Goal: Task Accomplishment & Management: Manage account settings

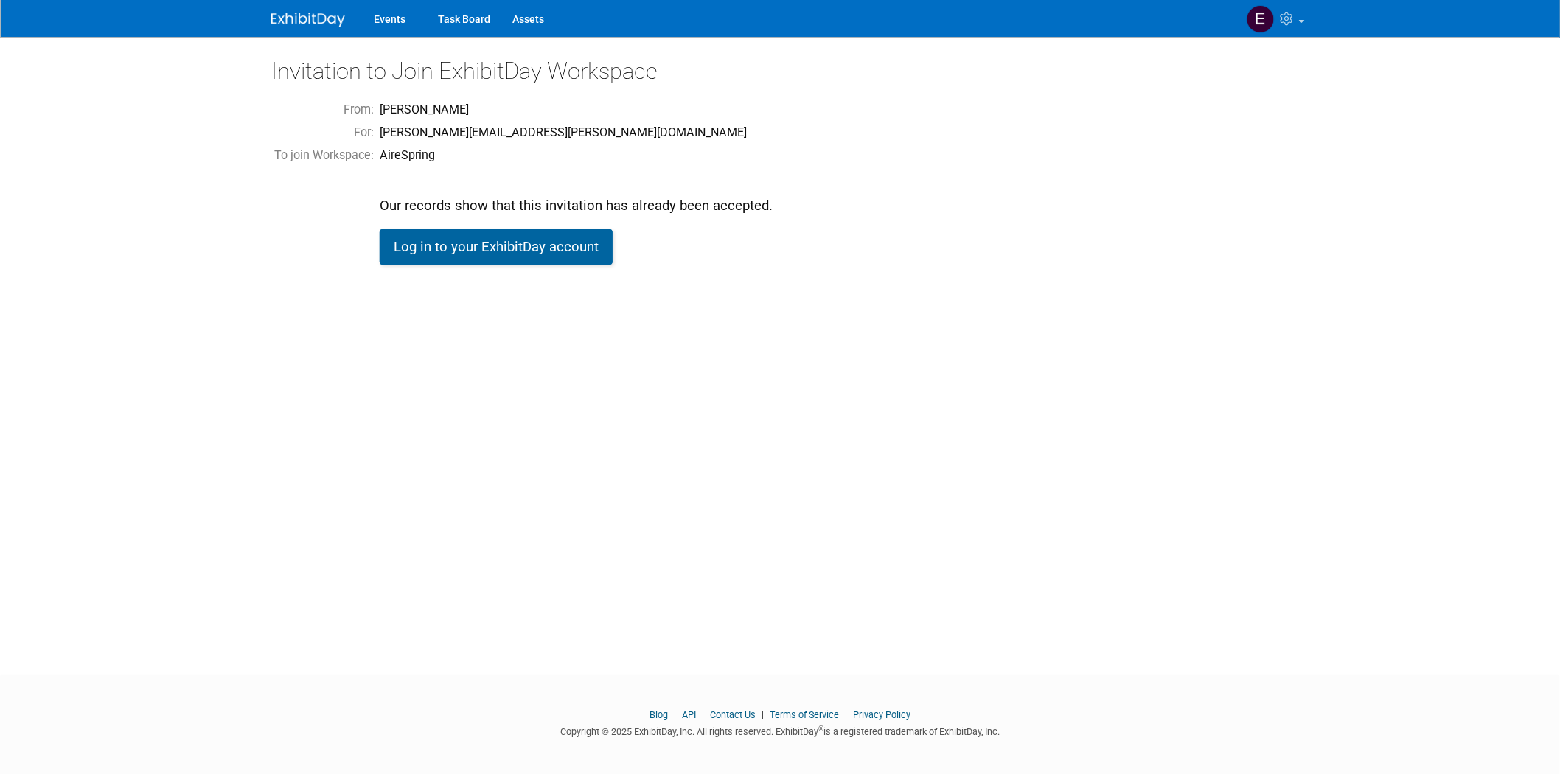
click at [519, 254] on link "Log in to your ExhibitDay account" at bounding box center [496, 246] width 233 height 35
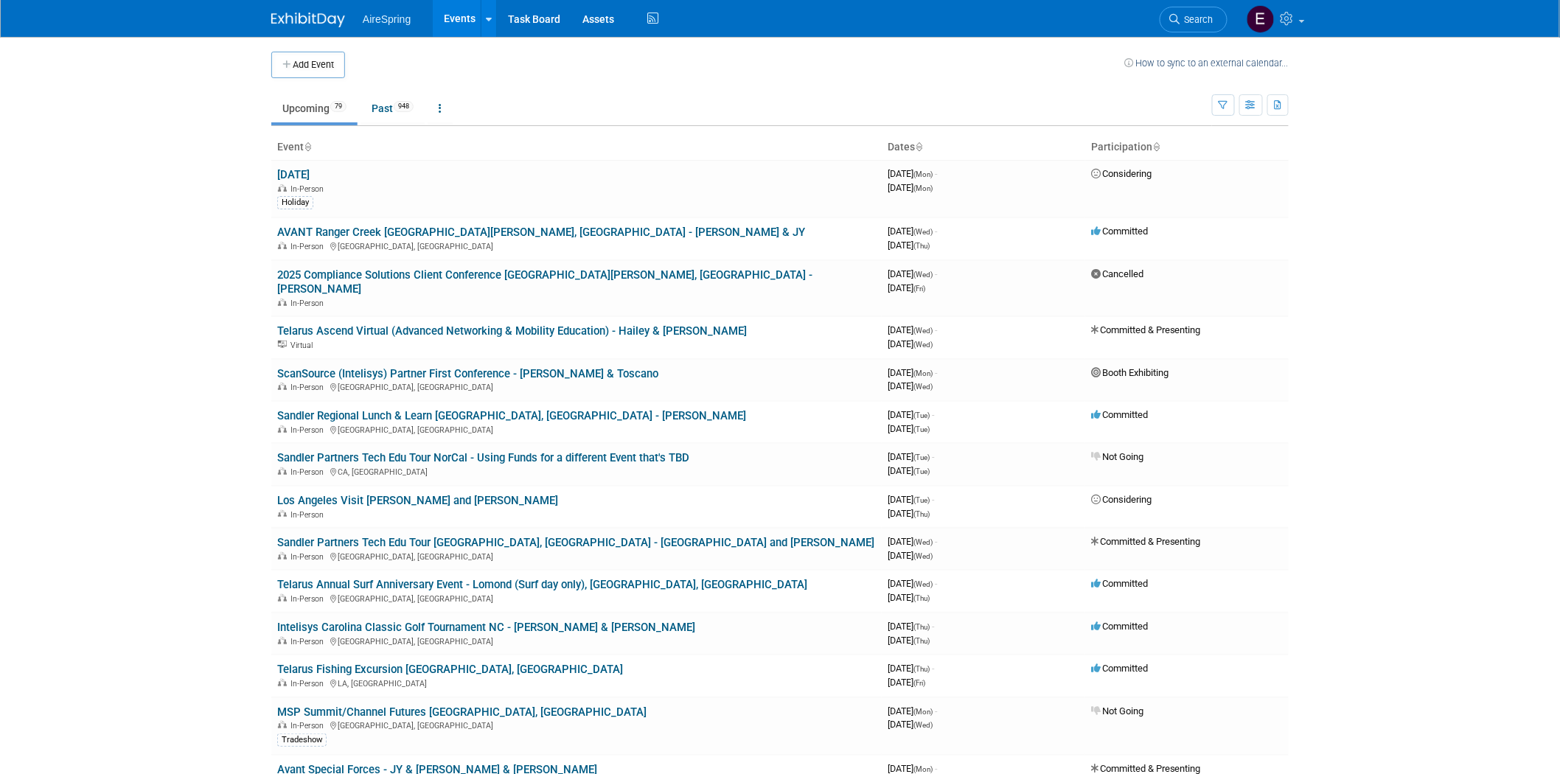
drag, startPoint x: 392, startPoint y: 231, endPoint x: 220, endPoint y: 262, distance: 175.2
click at [392, 231] on link "AVANT Ranger Creek [GEOGRAPHIC_DATA][PERSON_NAME], [GEOGRAPHIC_DATA] - [PERSON_…" at bounding box center [541, 232] width 528 height 13
drag, startPoint x: 414, startPoint y: 233, endPoint x: 379, endPoint y: 245, distance: 37.3
click at [415, 233] on link "AVANT Ranger Creek [GEOGRAPHIC_DATA][PERSON_NAME], [GEOGRAPHIC_DATA] - [PERSON_…" at bounding box center [541, 232] width 528 height 13
click at [481, 367] on link "ScanSource (Intelisys) Partner First Conference - [PERSON_NAME] & Toscano" at bounding box center [467, 373] width 381 height 13
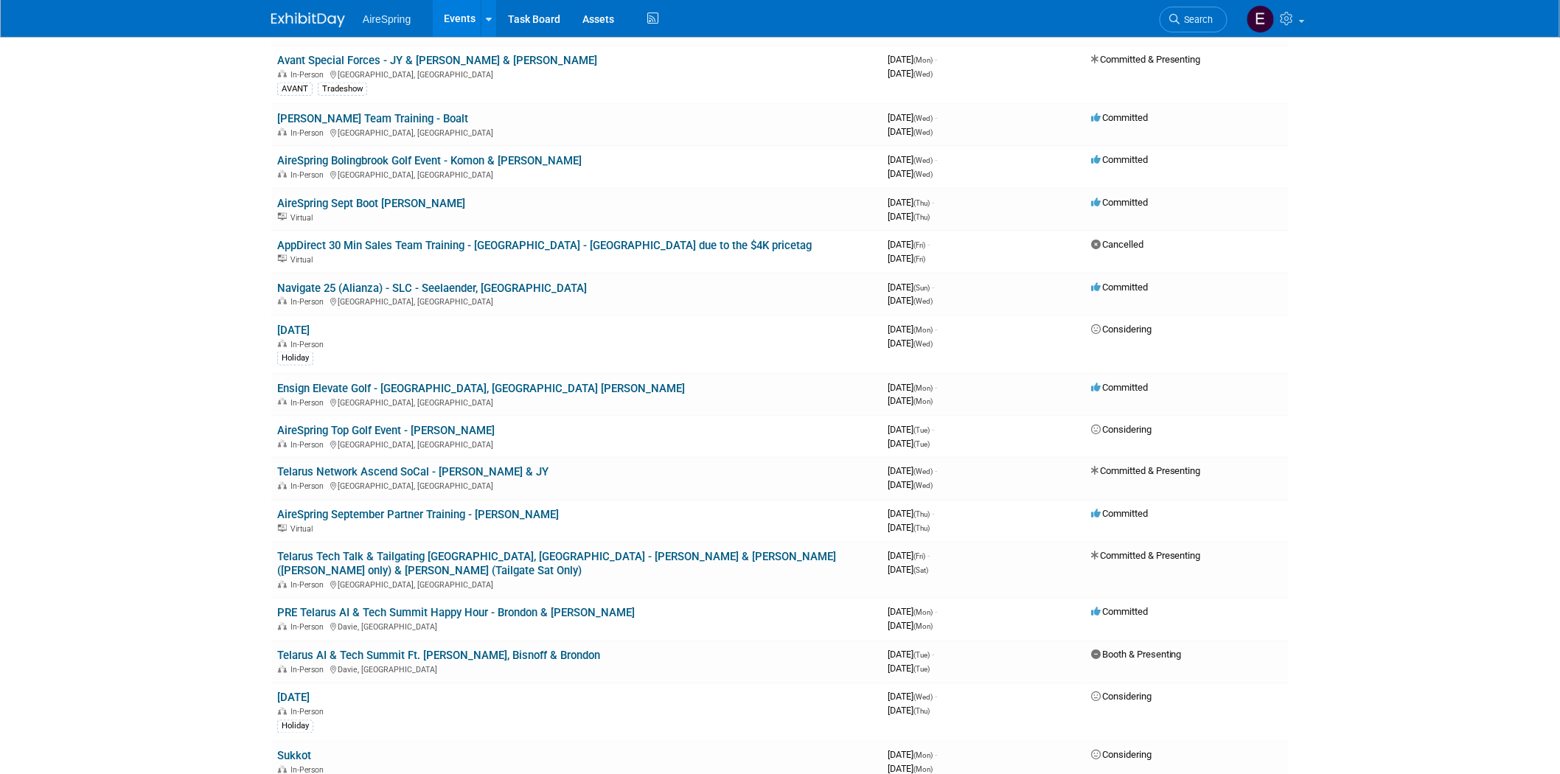
scroll to position [737, 0]
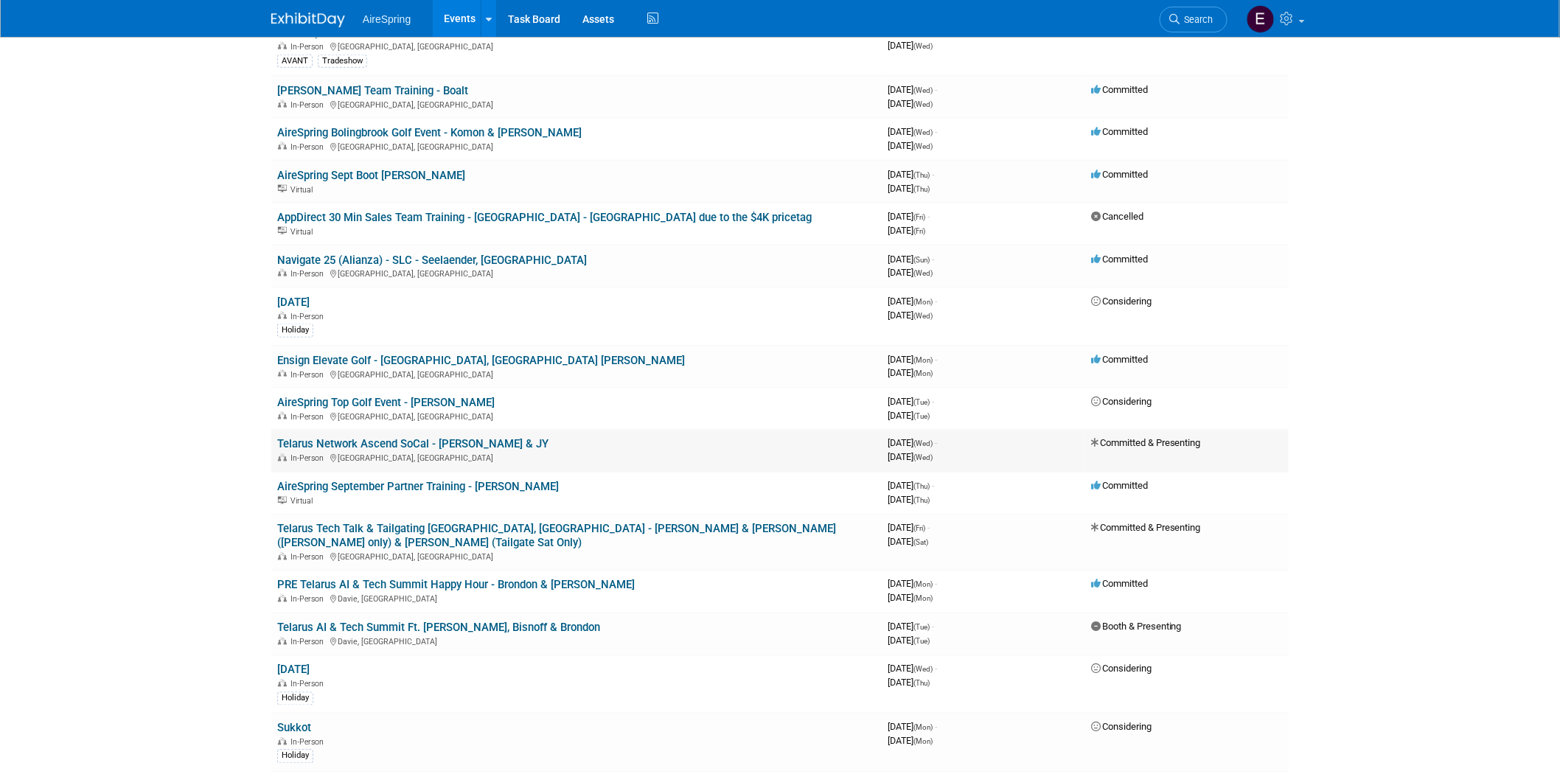
click at [400, 438] on link "Telarus Network Ascend SoCal - [PERSON_NAME] & JY" at bounding box center [412, 444] width 271 height 13
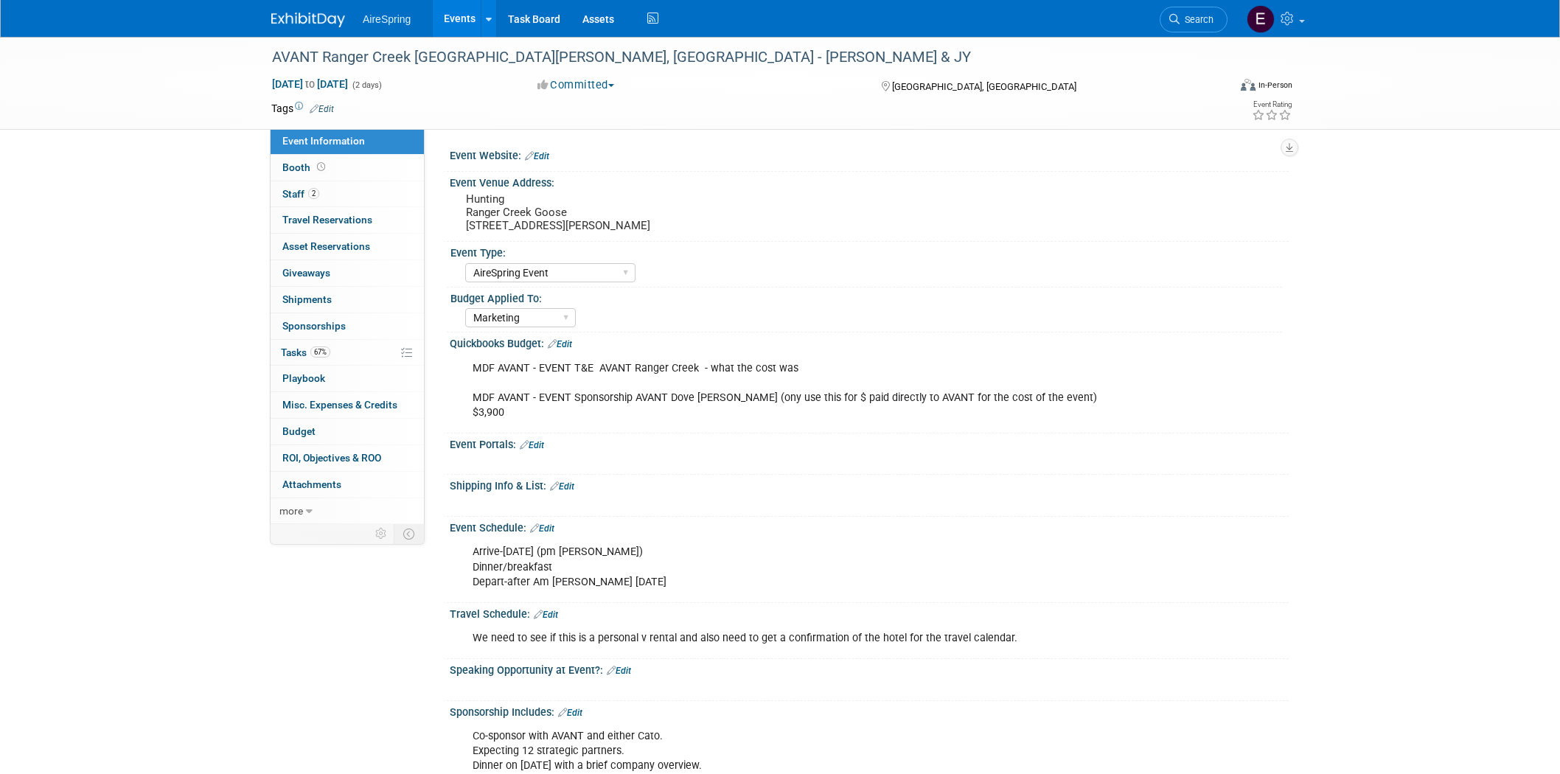
select select "AireSpring Event"
select select "Marketing"
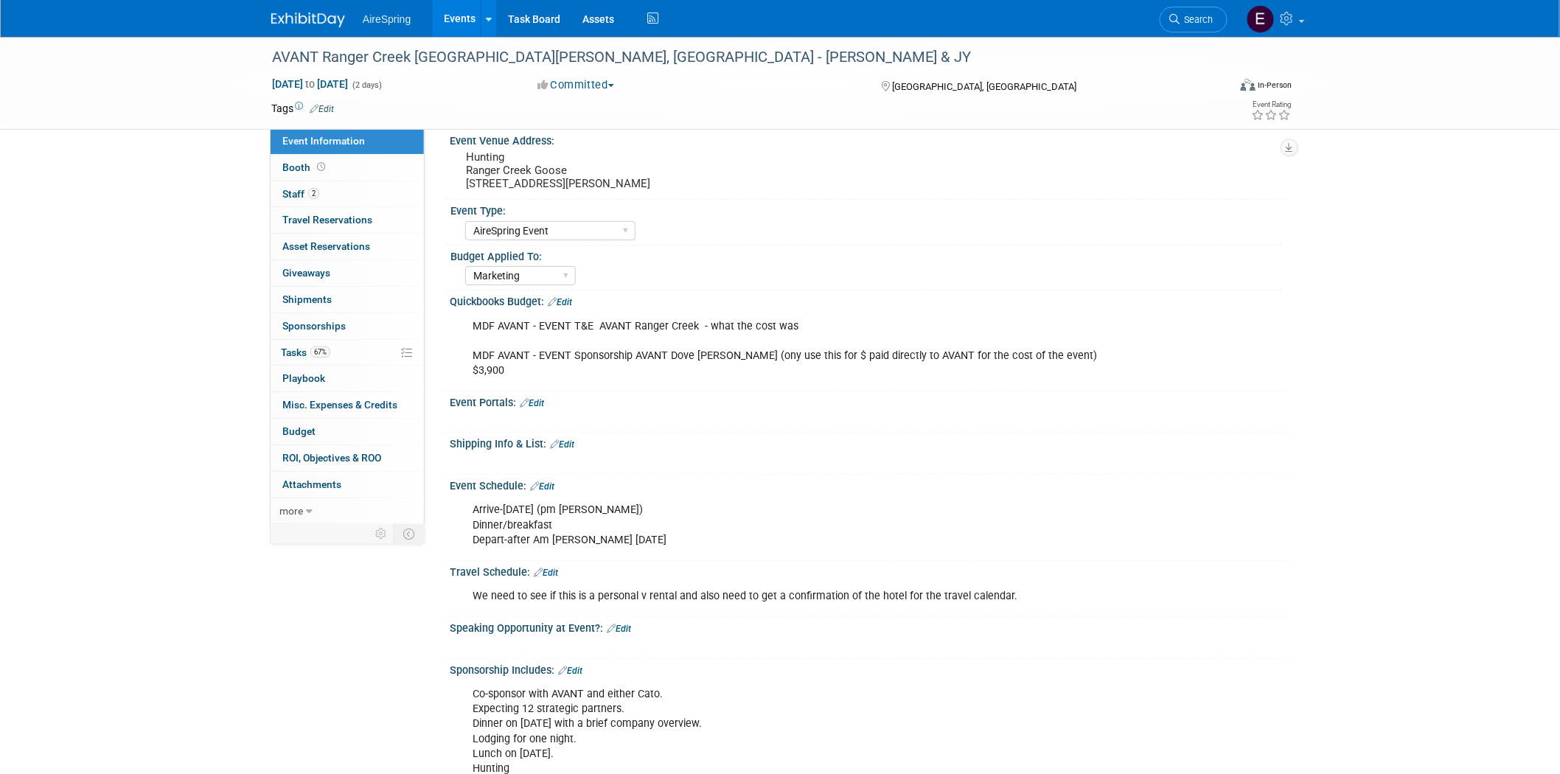
scroll to position [82, 0]
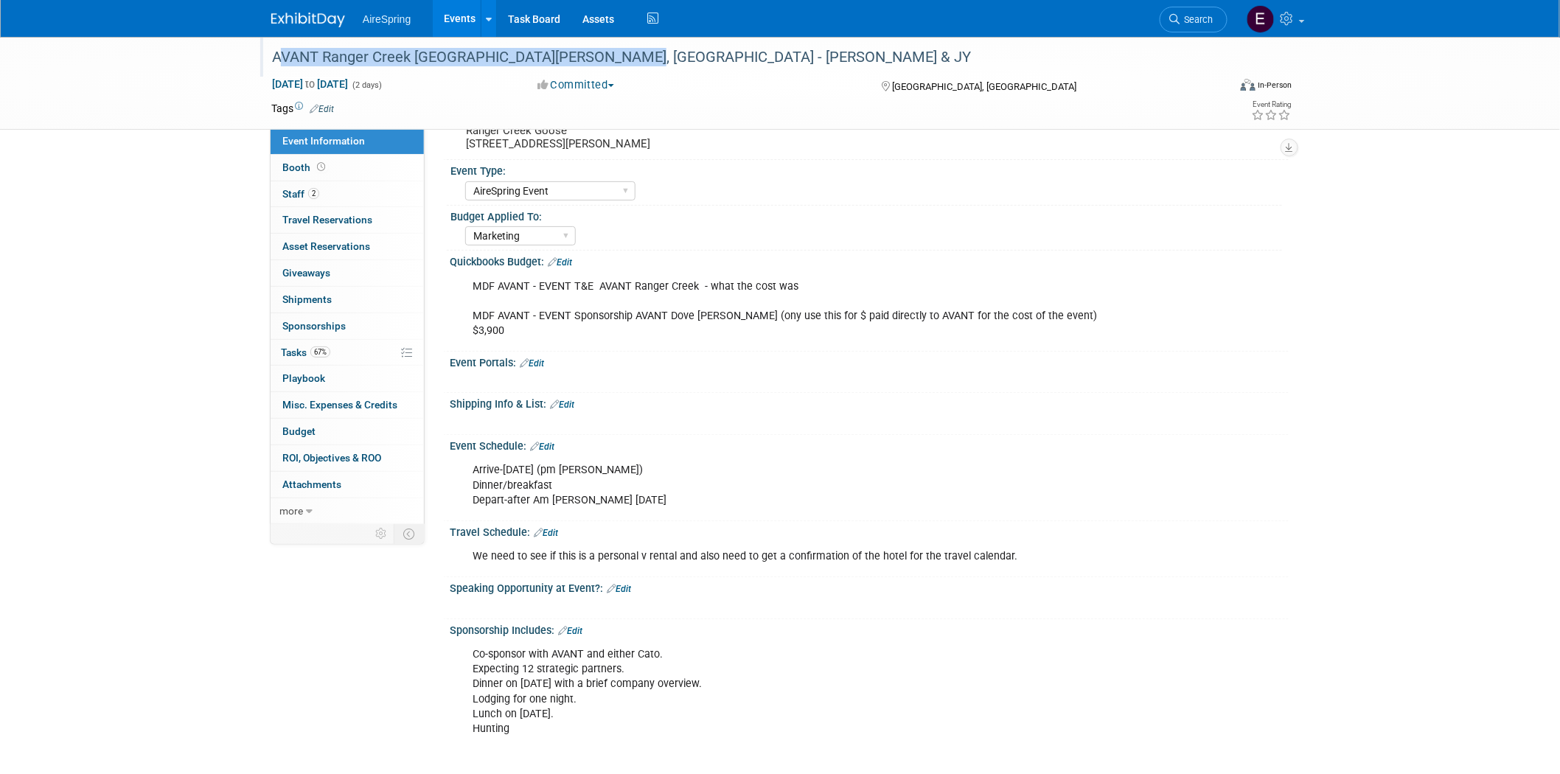
drag, startPoint x: 268, startPoint y: 49, endPoint x: 621, endPoint y: 63, distance: 352.6
click at [621, 63] on div "AVANT Ranger Creek [GEOGRAPHIC_DATA][PERSON_NAME], [GEOGRAPHIC_DATA] - [PERSON_…" at bounding box center [736, 57] width 938 height 27
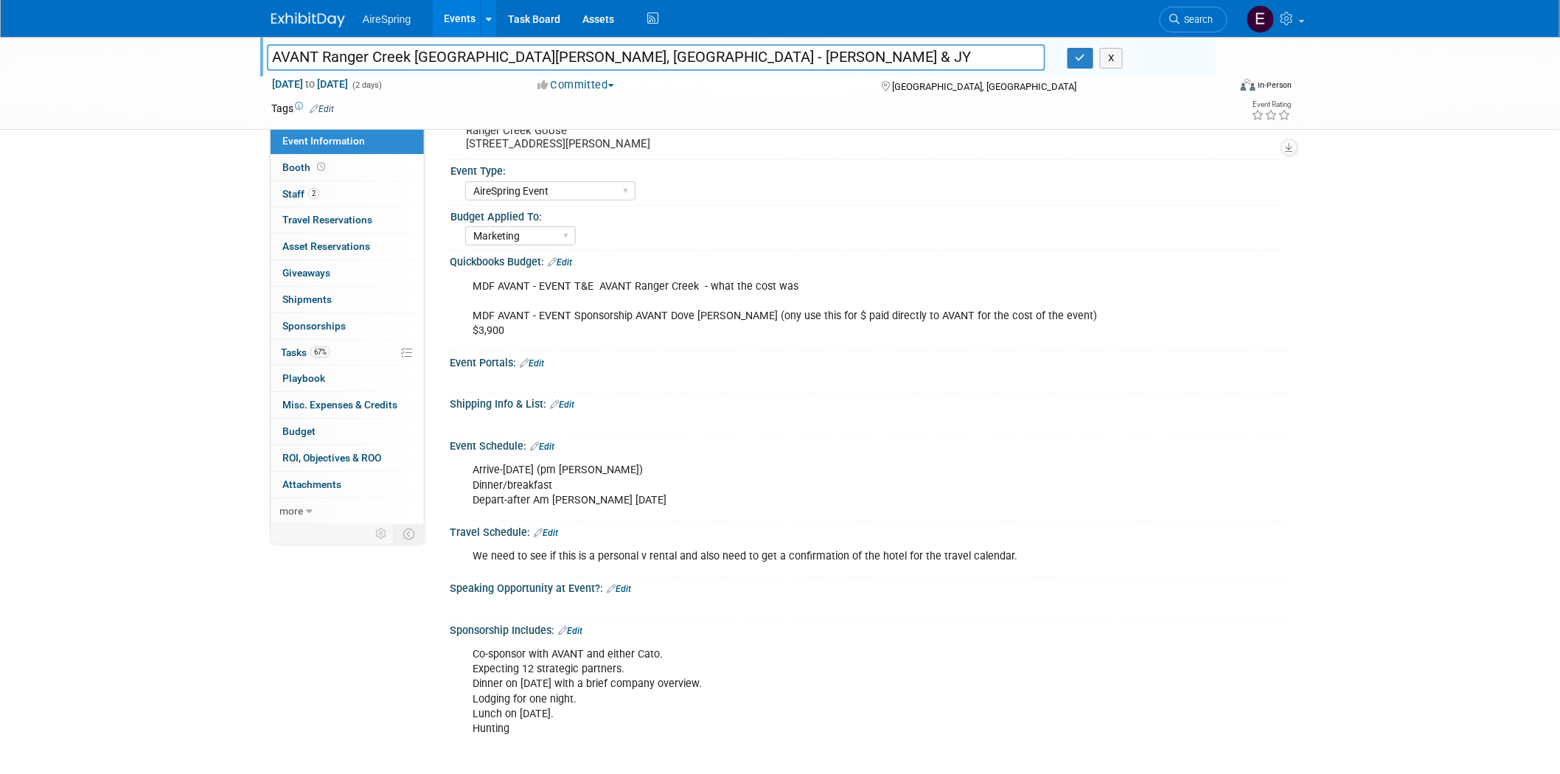
drag, startPoint x: 269, startPoint y: 53, endPoint x: 622, endPoint y: 63, distance: 353.2
click at [622, 63] on input "AVANT Ranger Creek [GEOGRAPHIC_DATA][PERSON_NAME], [GEOGRAPHIC_DATA] - [PERSON_…" at bounding box center [656, 57] width 778 height 26
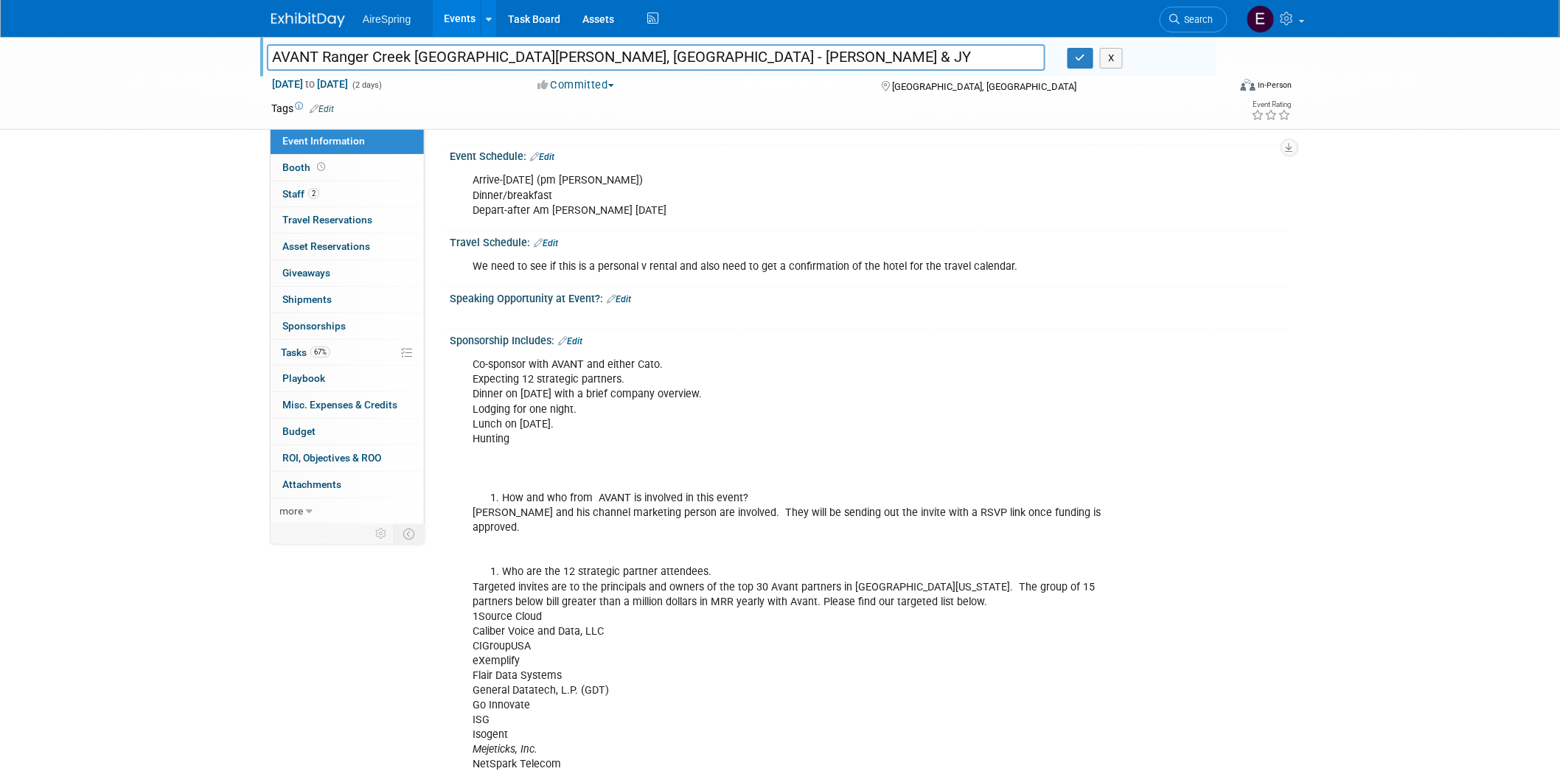
scroll to position [371, 0]
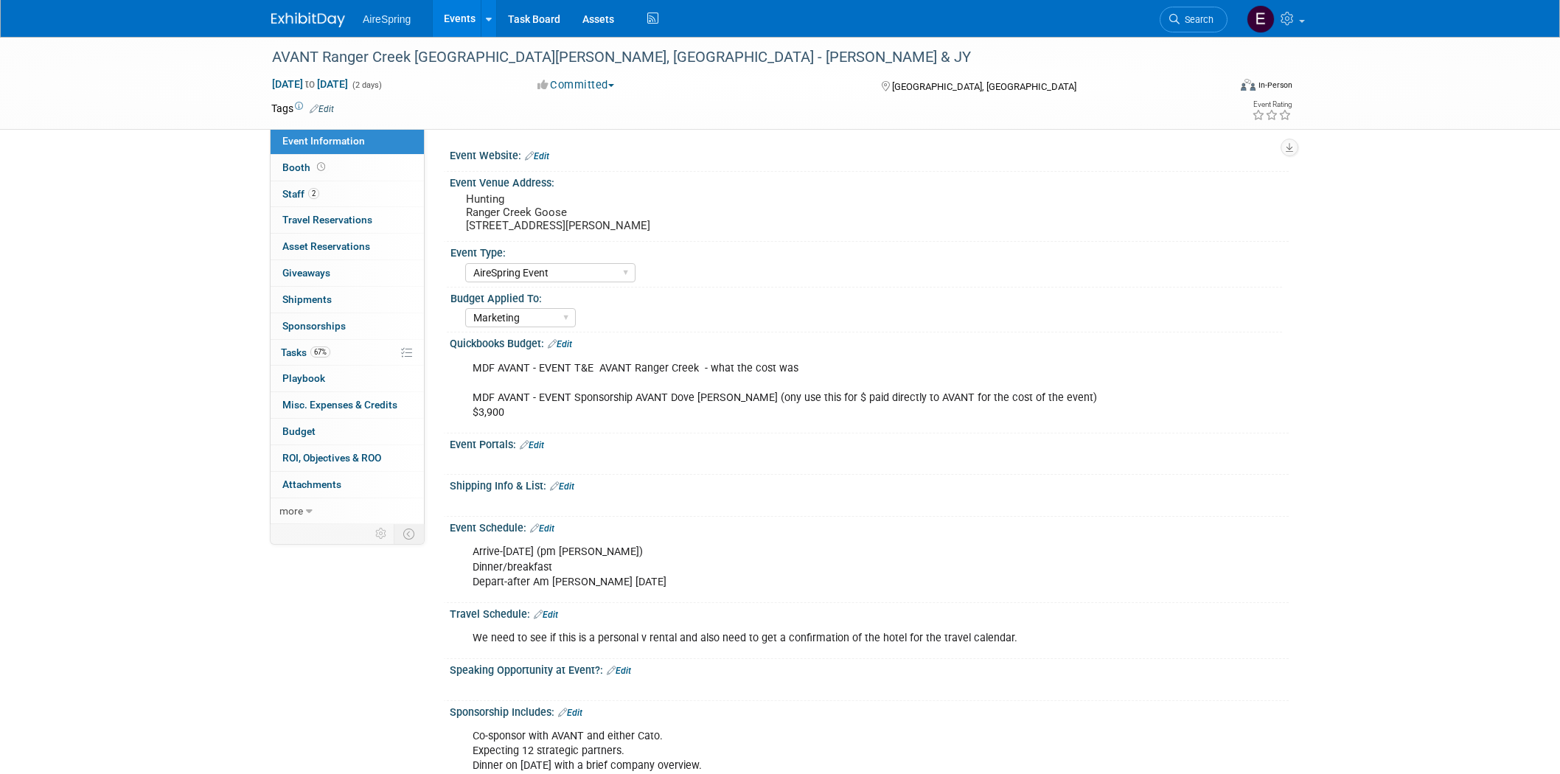
select select "AireSpring Event"
select select "Marketing"
click at [292, 192] on span "Staff 2" at bounding box center [300, 194] width 37 height 12
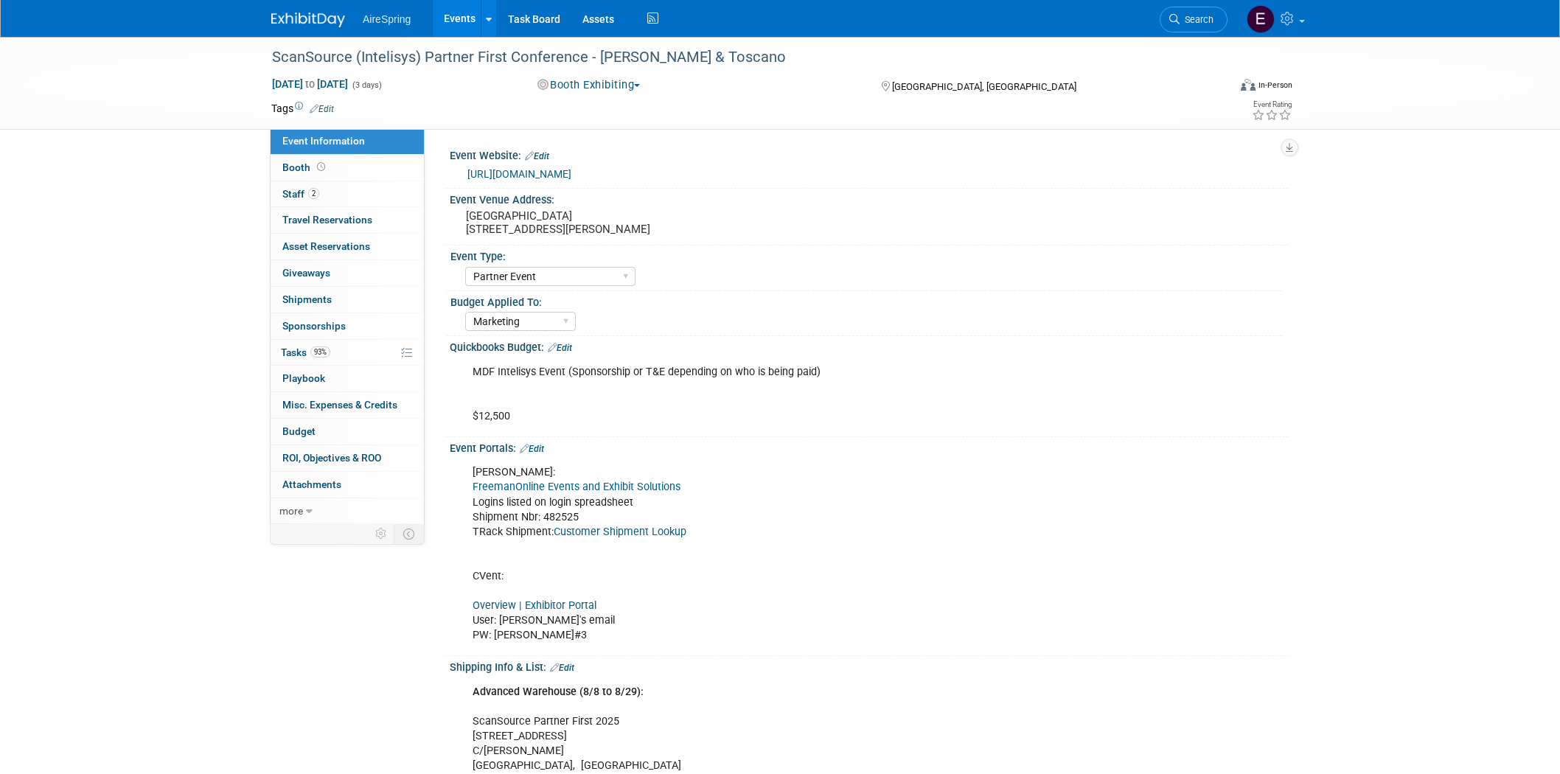
select select "Partner Event"
select select "Marketing"
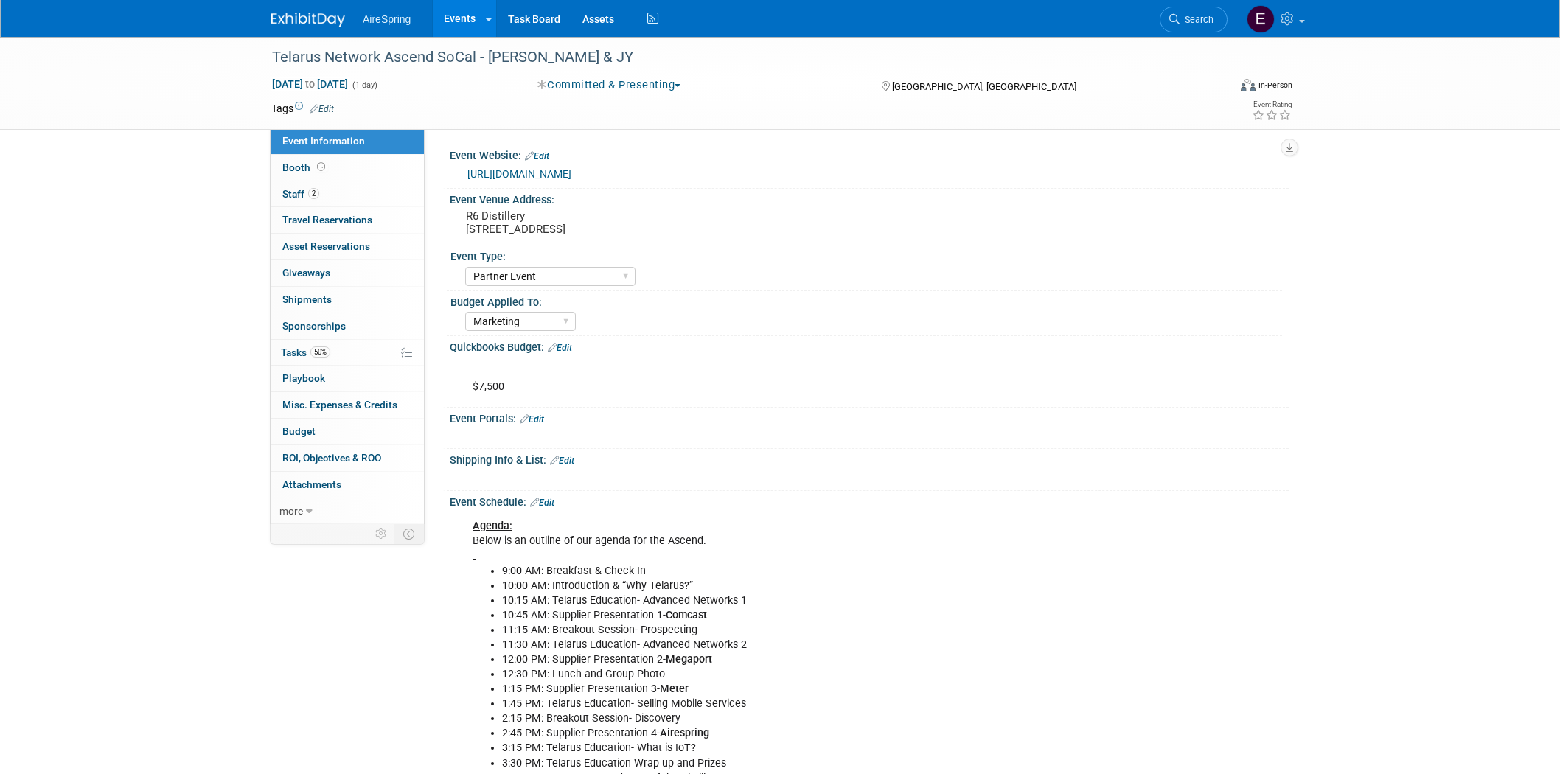
select select "Partner Event"
select select "Marketing"
drag, startPoint x: 273, startPoint y: 52, endPoint x: 474, endPoint y: 61, distance: 200.7
click at [474, 61] on div "Telarus Network Ascend SoCal - Castillo & JY" at bounding box center [736, 57] width 938 height 27
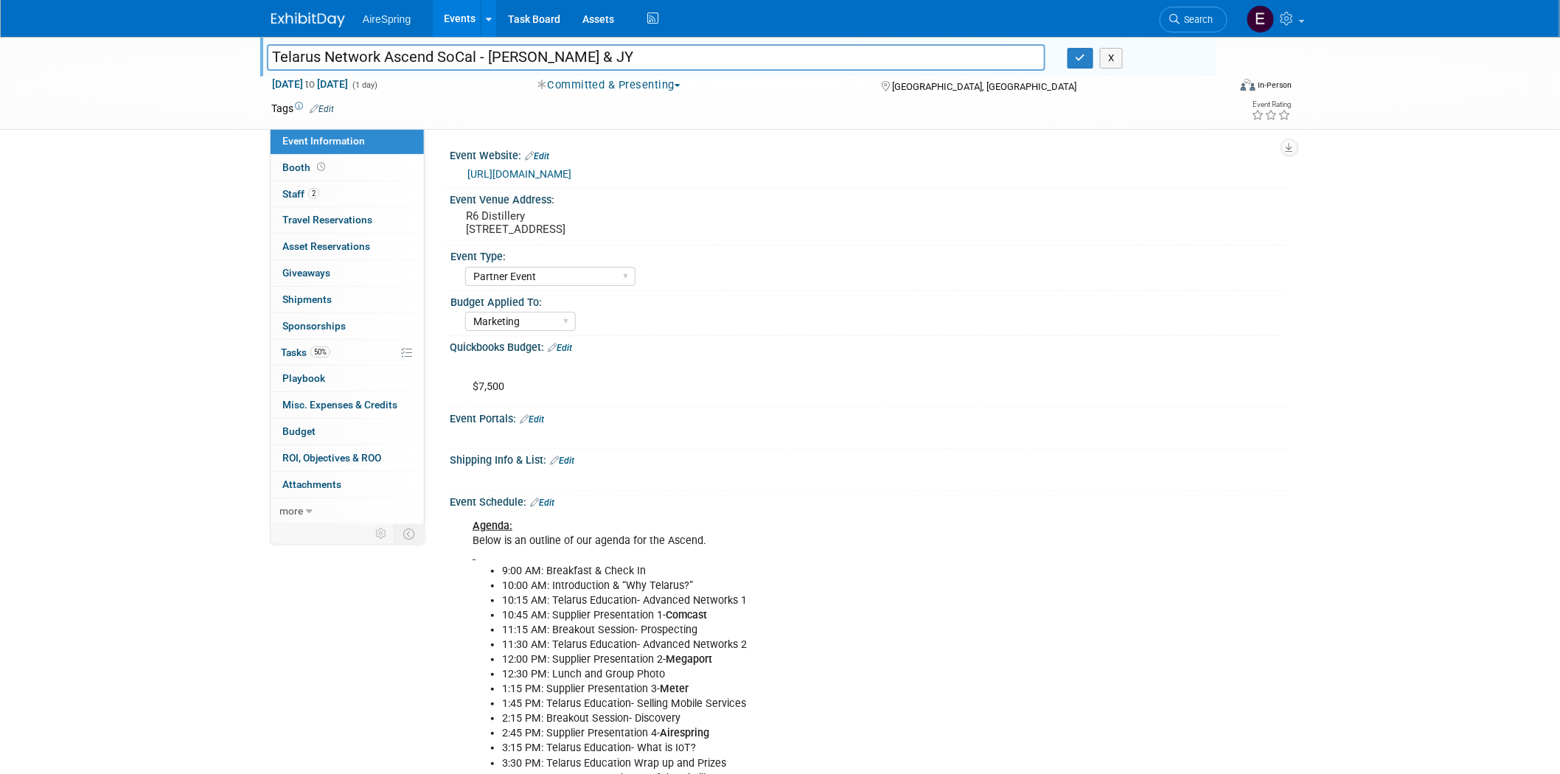
drag, startPoint x: 269, startPoint y: 55, endPoint x: 475, endPoint y: 53, distance: 206.4
click at [475, 53] on input "Telarus Network Ascend SoCal - Castillo & JY" at bounding box center [656, 57] width 778 height 26
drag, startPoint x: 576, startPoint y: 227, endPoint x: 653, endPoint y: 229, distance: 77.4
click at [653, 229] on pre "R6 Distillery 909 E El Segundo Blvd, El Segundo, CA 90245" at bounding box center [624, 222] width 317 height 27
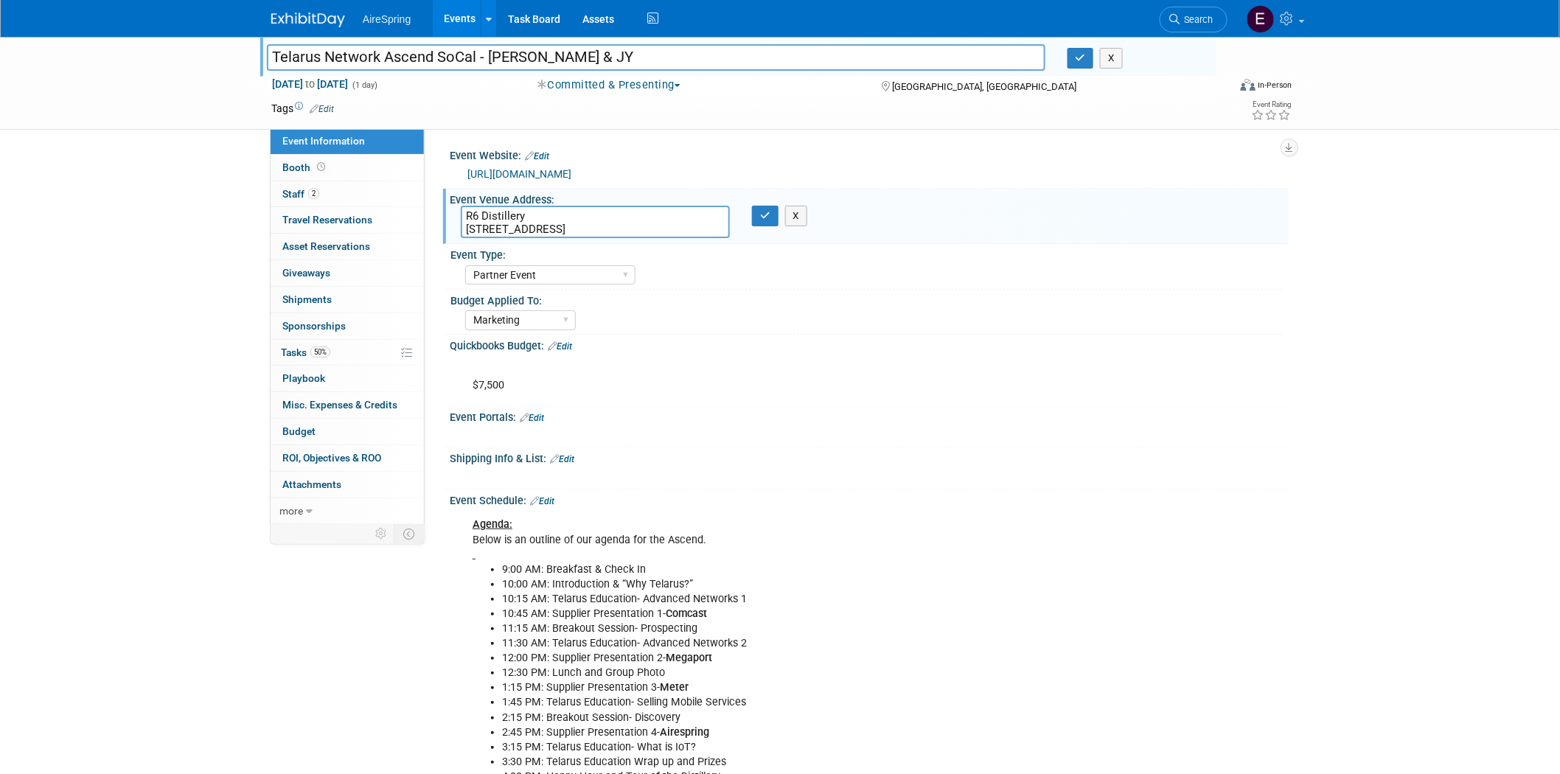
drag, startPoint x: 577, startPoint y: 227, endPoint x: 650, endPoint y: 233, distance: 73.2
click at [650, 233] on textarea "R6 Distillery 909 E El Segundo Blvd, El Segundo, CA 90245" at bounding box center [595, 222] width 269 height 32
drag, startPoint x: 463, startPoint y: 223, endPoint x: 716, endPoint y: 236, distance: 253.2
click at [716, 236] on textarea "R6 Distillery 909 E El Segundo Blvd, El Segundo, CA 90245" at bounding box center [595, 222] width 269 height 32
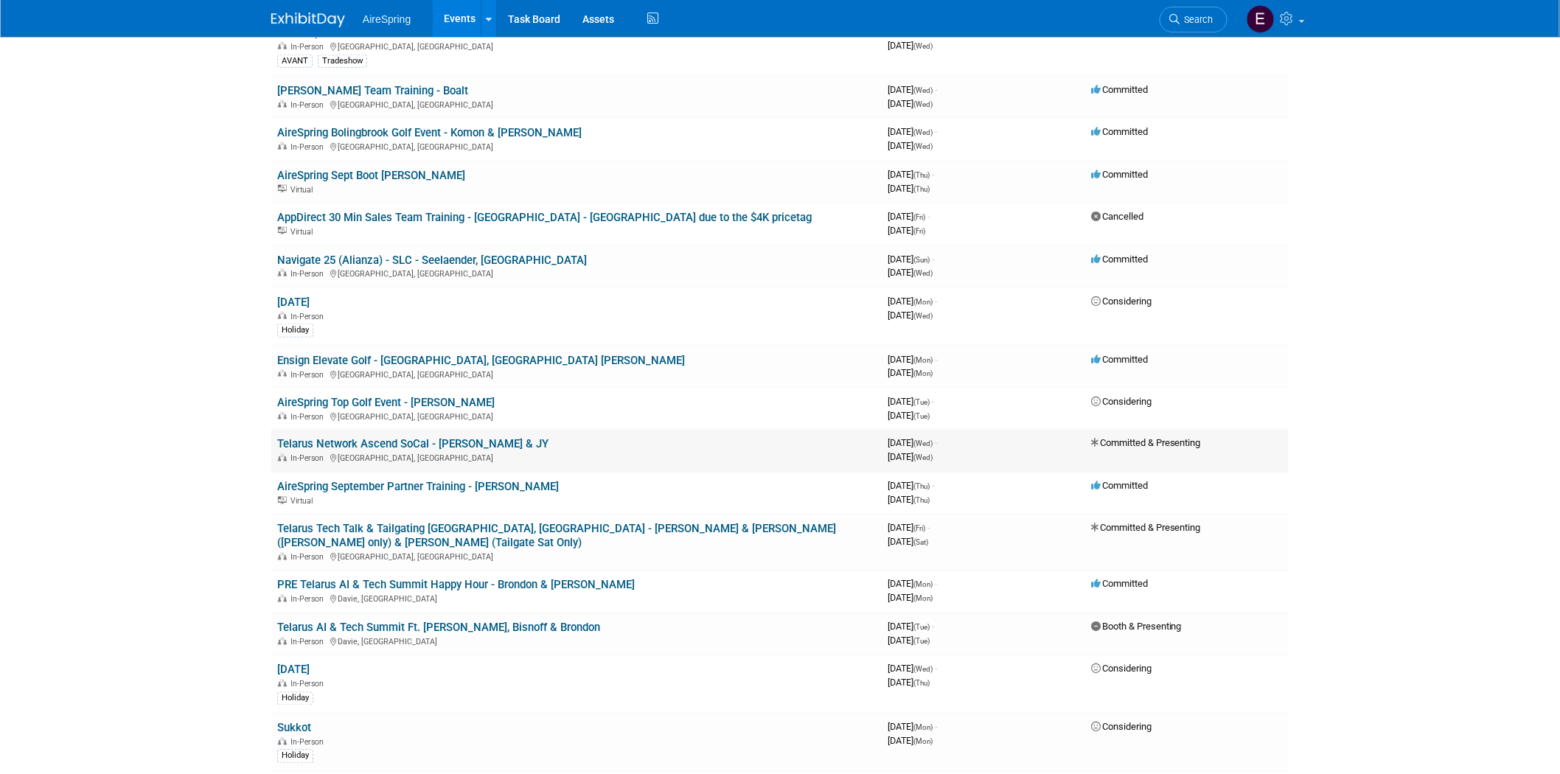
click at [443, 438] on link "Telarus Network Ascend SoCal - Castillo & JY" at bounding box center [412, 444] width 271 height 13
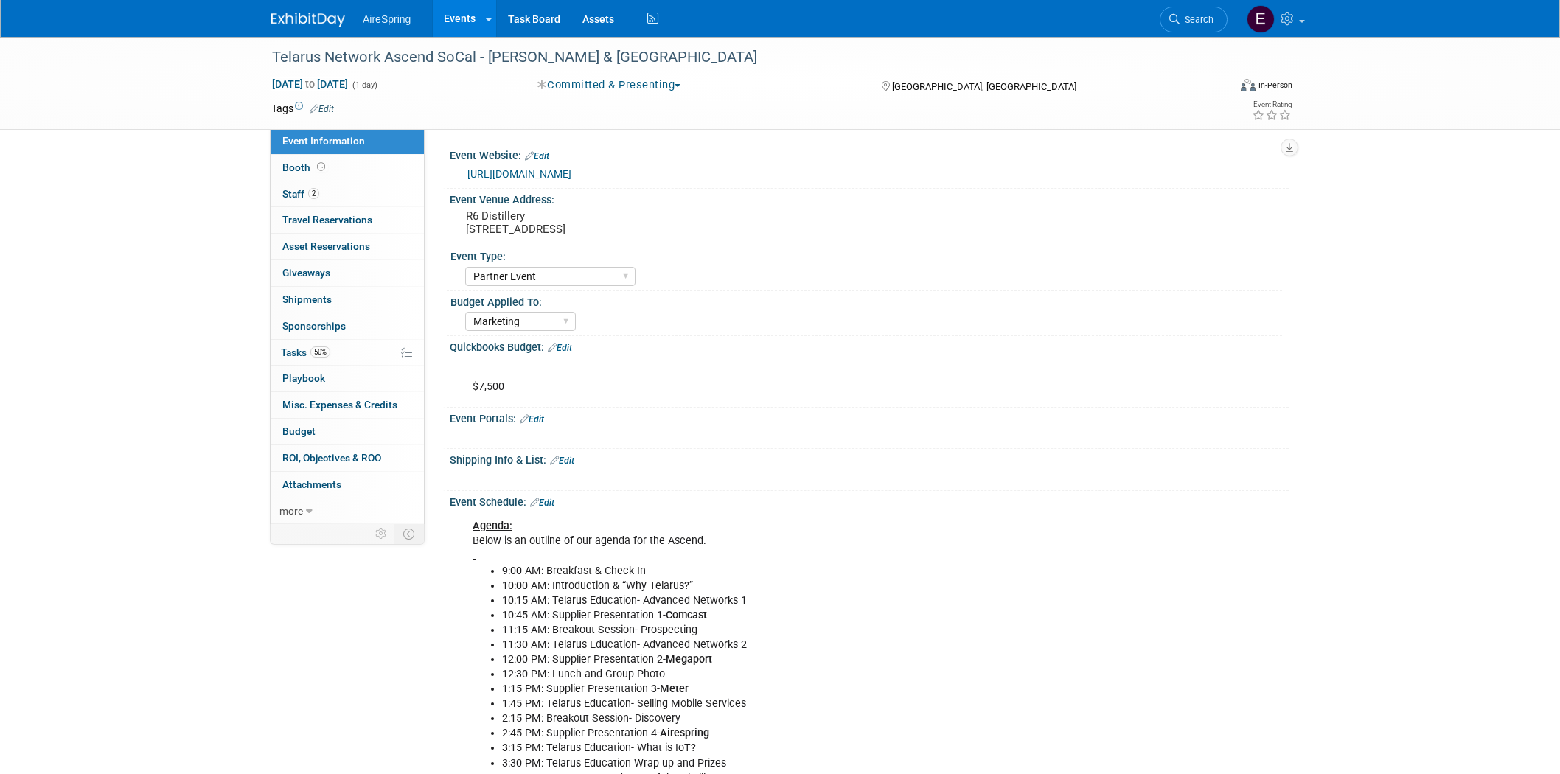
select select "Partner Event"
select select "Marketing"
drag, startPoint x: 271, startPoint y: 52, endPoint x: 477, endPoint y: 60, distance: 206.5
click at [477, 60] on div "Telarus Network Ascend SoCal - [PERSON_NAME] & [GEOGRAPHIC_DATA]" at bounding box center [736, 57] width 938 height 27
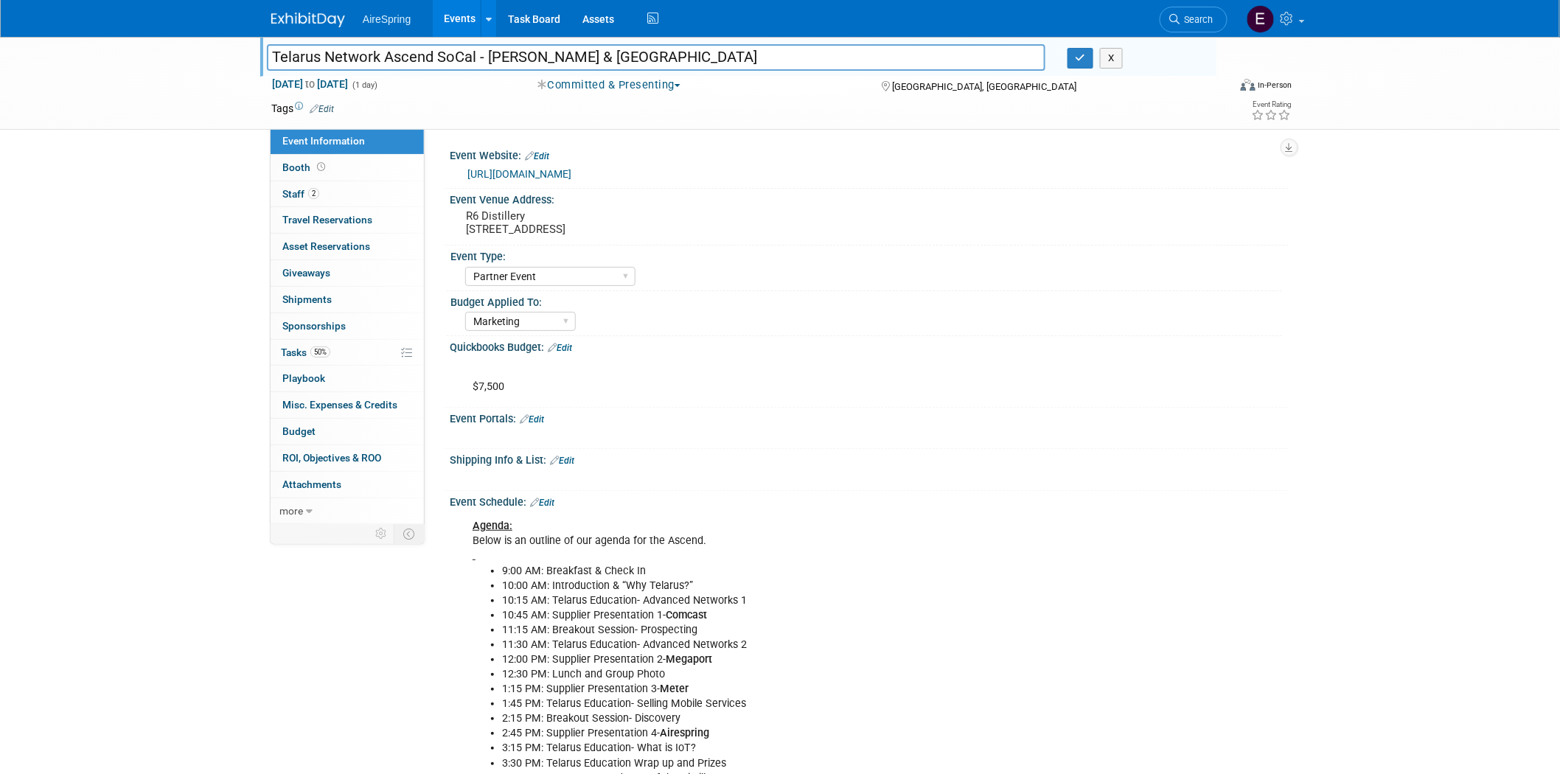
drag, startPoint x: 289, startPoint y: 55, endPoint x: 475, endPoint y: 56, distance: 186.5
click at [475, 56] on input "Telarus Network Ascend SoCal - [PERSON_NAME] & [GEOGRAPHIC_DATA]" at bounding box center [656, 57] width 778 height 26
click at [175, 97] on div "Telarus Network Ascend SoCal - Castillo & Toscano Telarus Network Ascend SoCal …" at bounding box center [780, 83] width 1560 height 93
drag, startPoint x: 269, startPoint y: 54, endPoint x: 478, endPoint y: 53, distance: 208.6
click at [478, 53] on input "Telarus Network Ascend SoCal - [PERSON_NAME] & [GEOGRAPHIC_DATA]" at bounding box center [656, 57] width 778 height 26
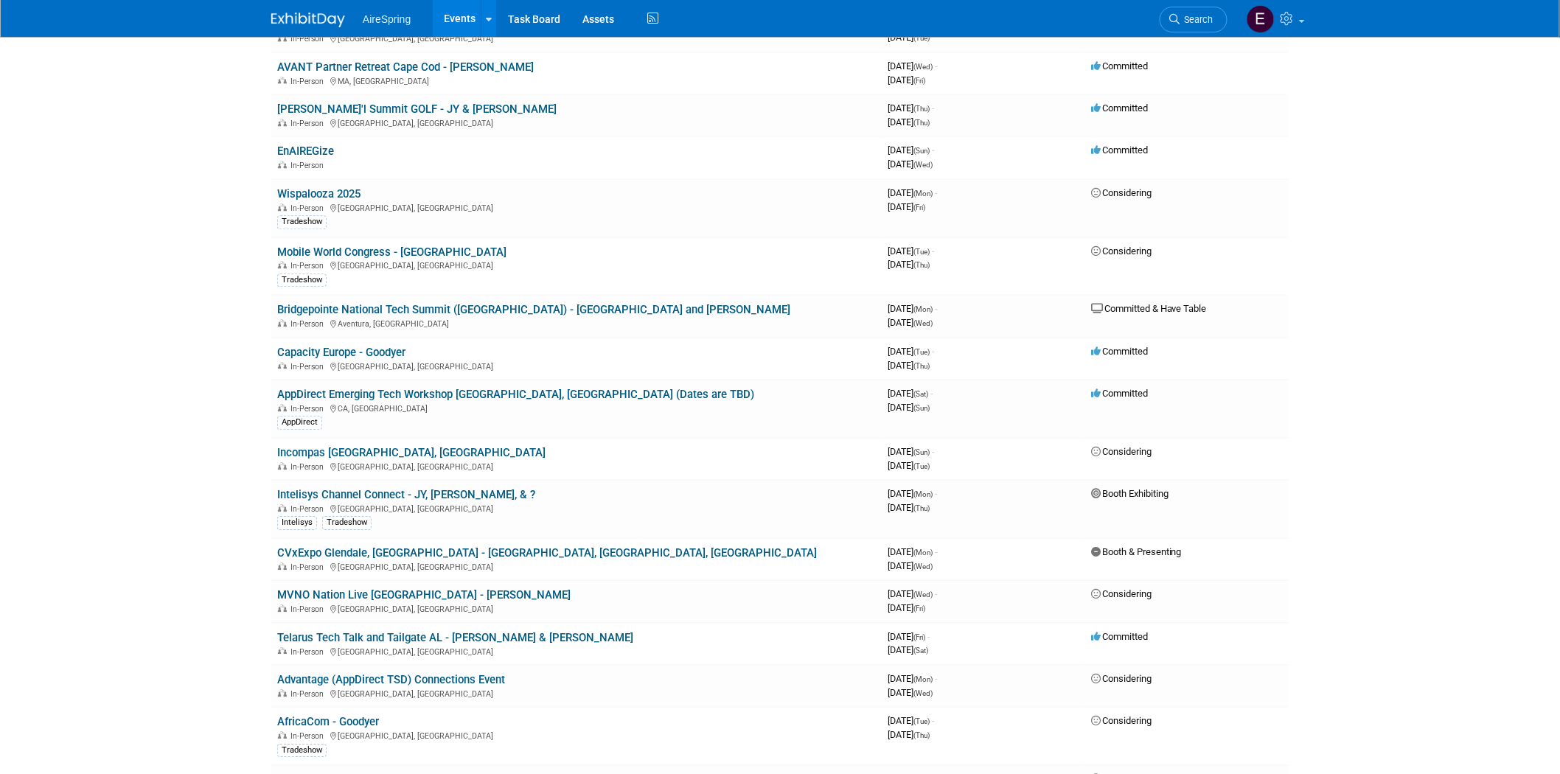
scroll to position [1720, 0]
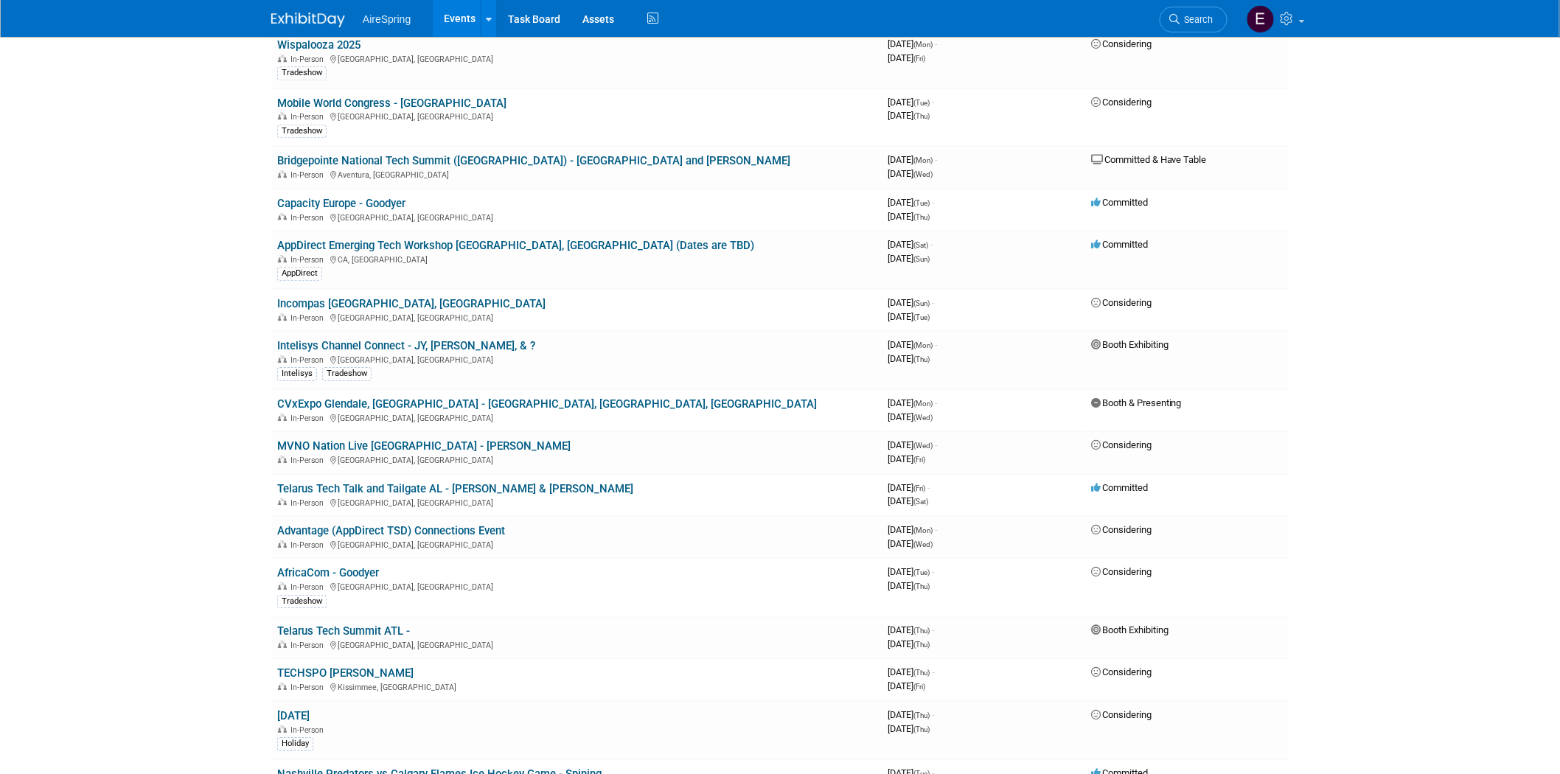
click at [350, 566] on link "AfricaCom - Goodyer" at bounding box center [328, 572] width 102 height 13
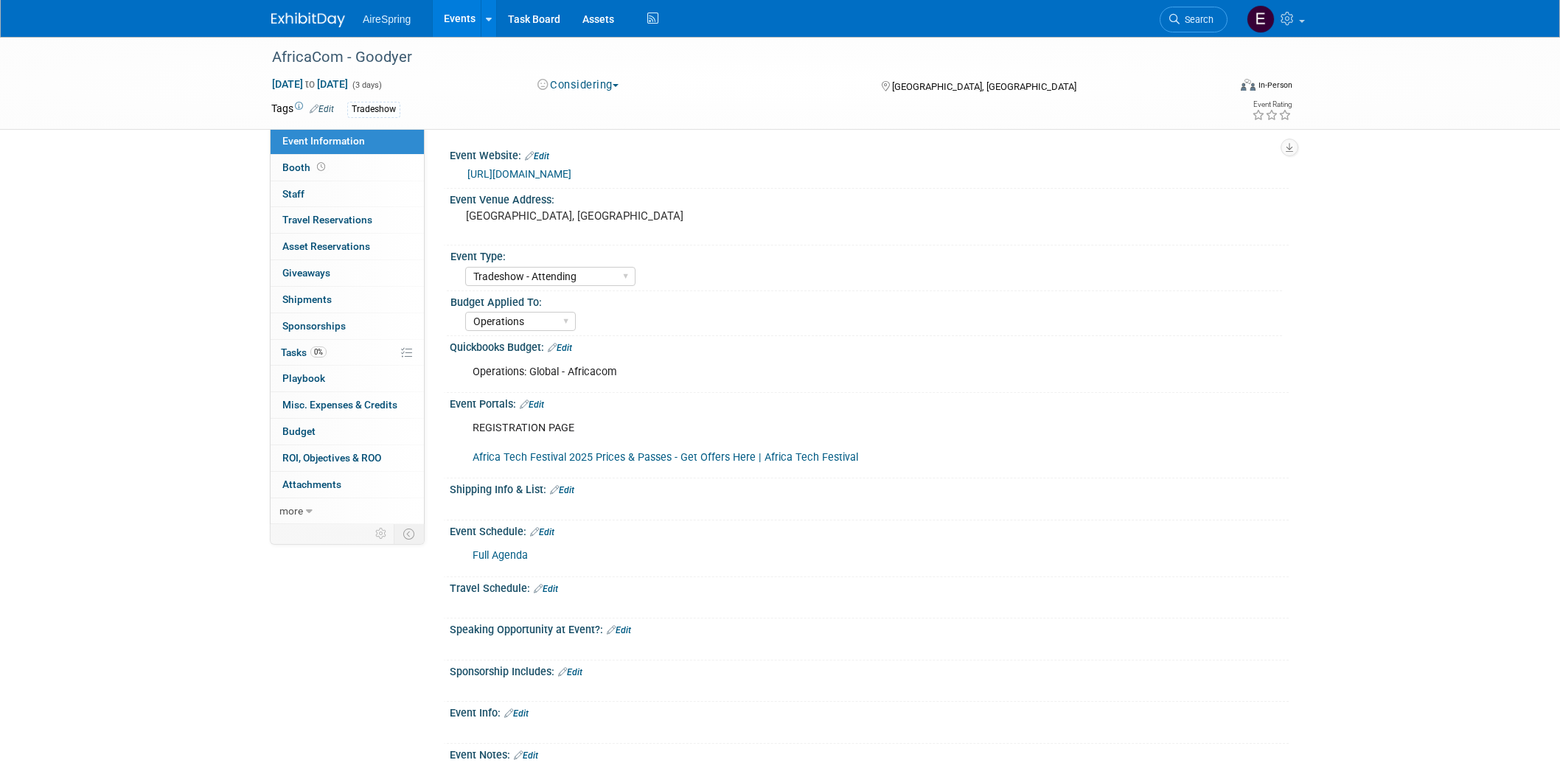
select select "Tradeshow - Attending"
select select "Operations"
click at [465, 21] on link "Events" at bounding box center [460, 18] width 54 height 37
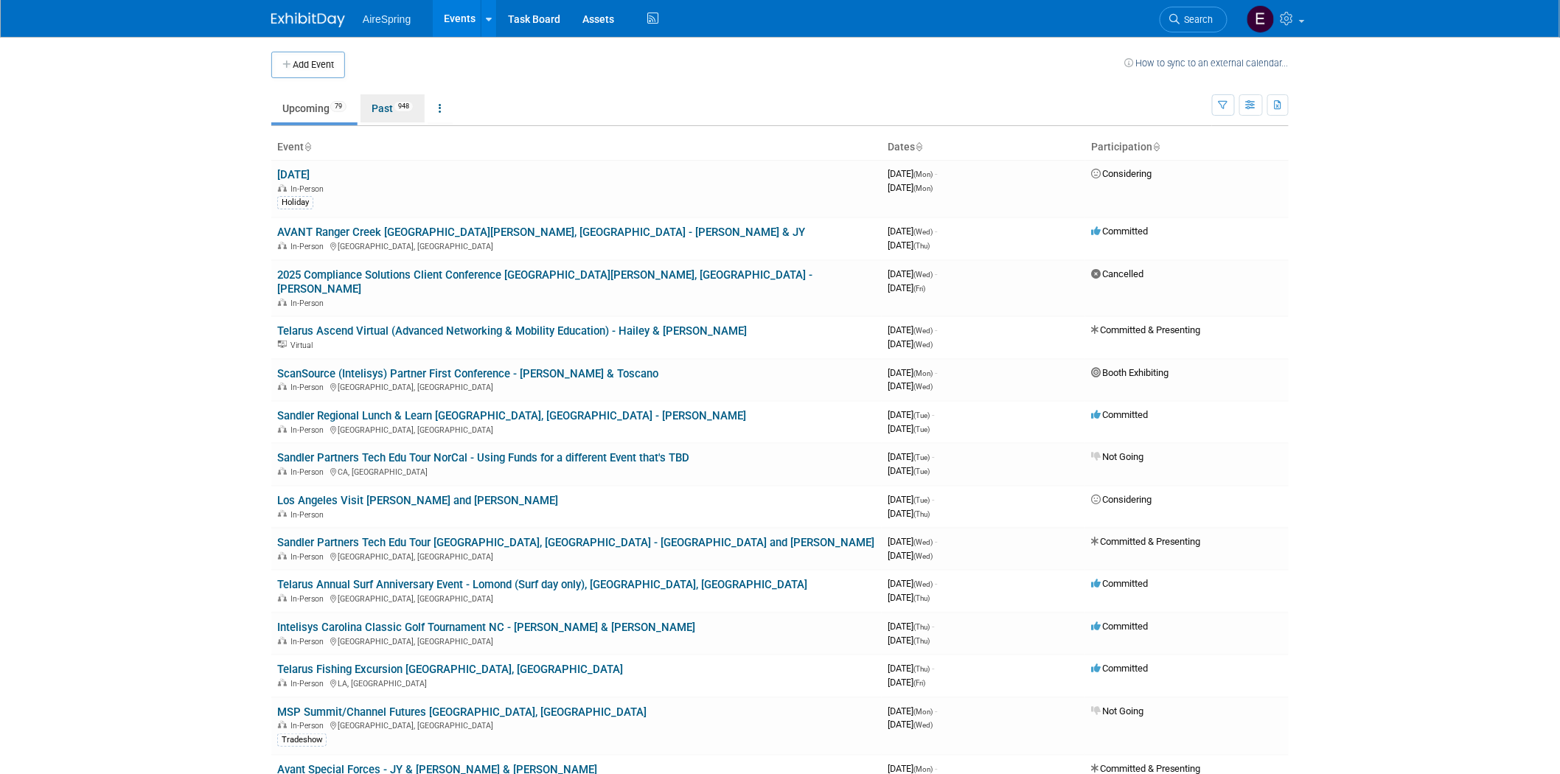
click at [396, 105] on link "Past 948" at bounding box center [392, 108] width 64 height 28
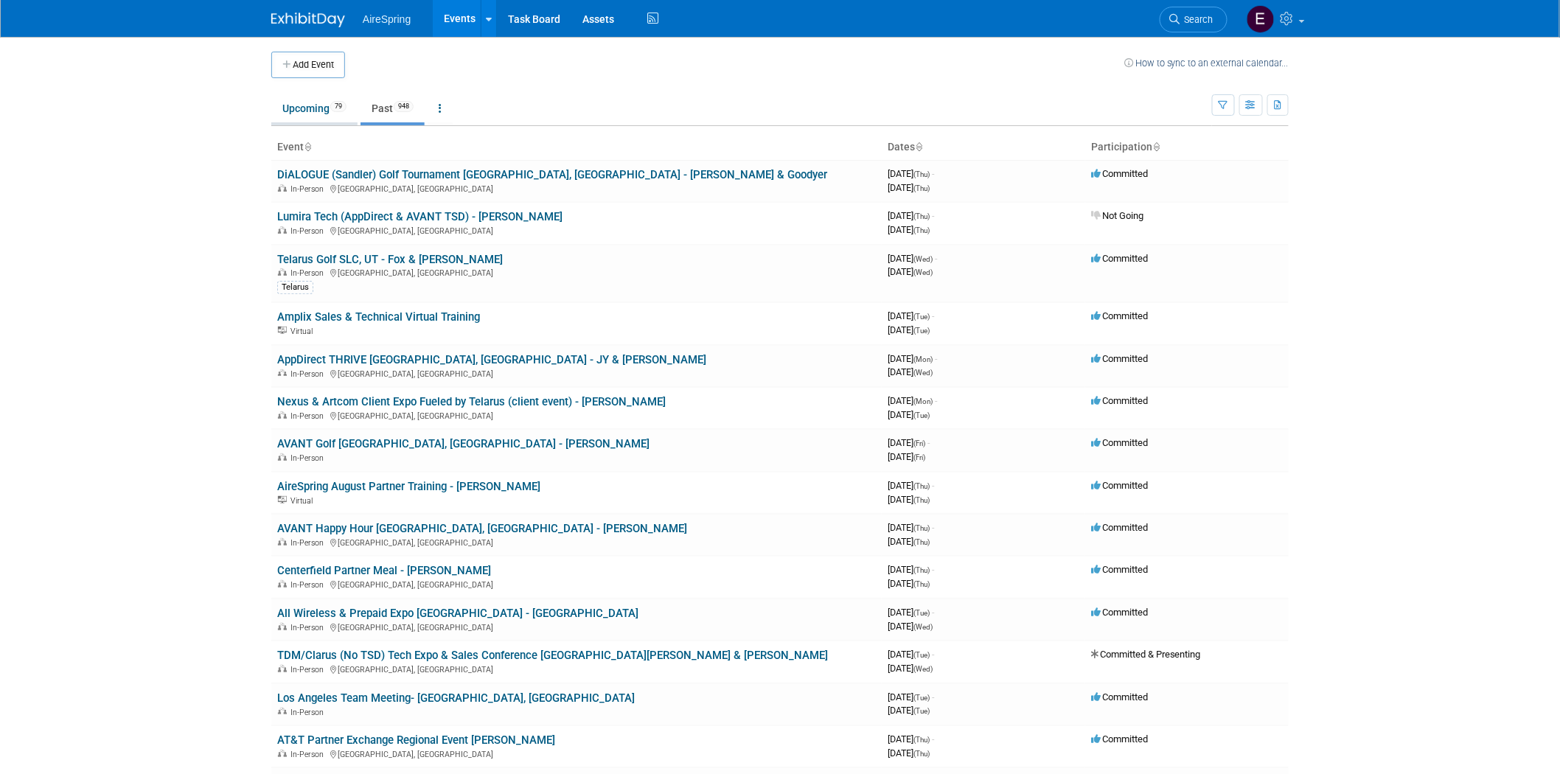
click at [301, 109] on link "Upcoming 79" at bounding box center [314, 108] width 86 height 28
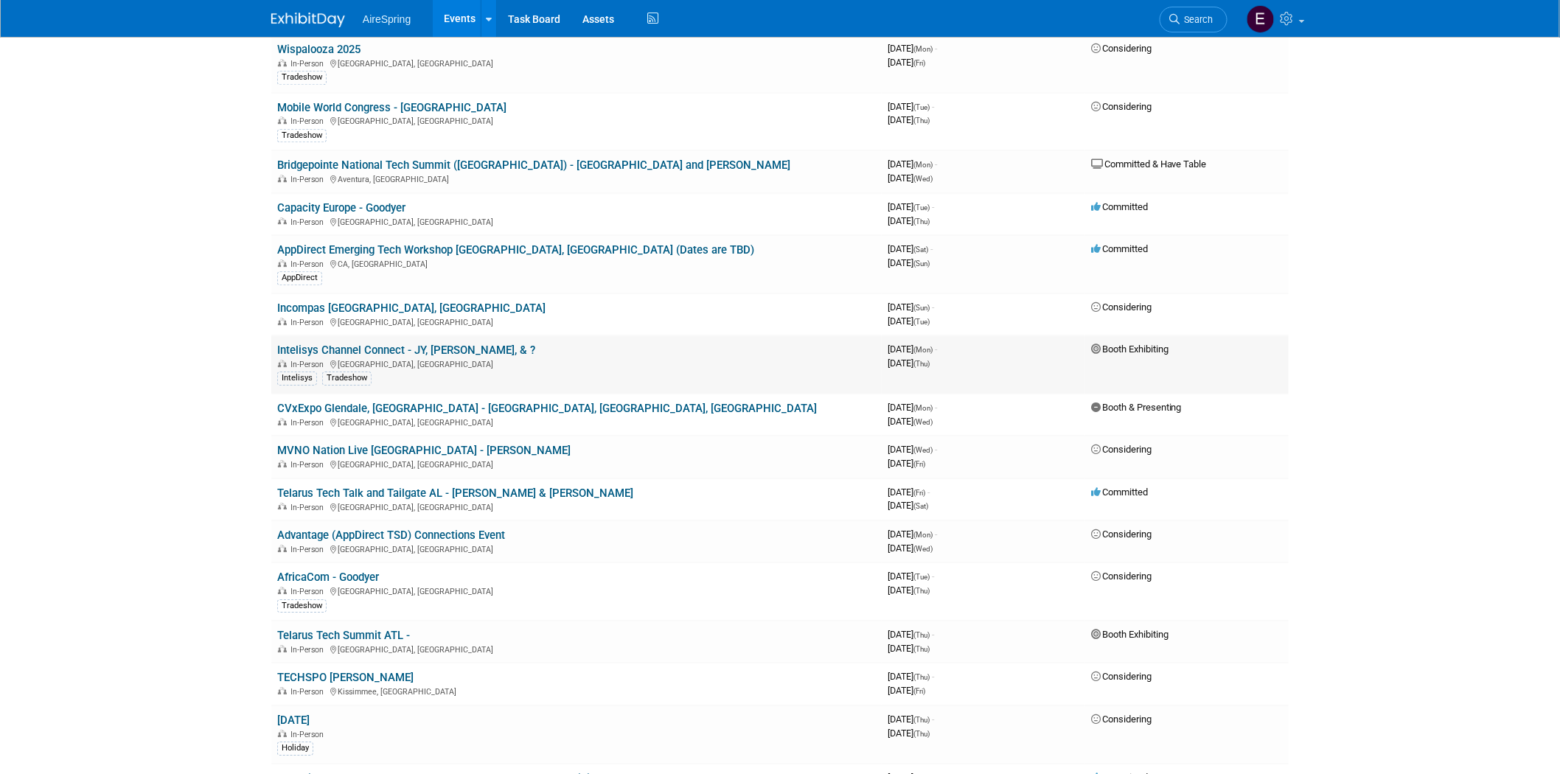
scroll to position [1720, 0]
